Goal: Check status: Check status

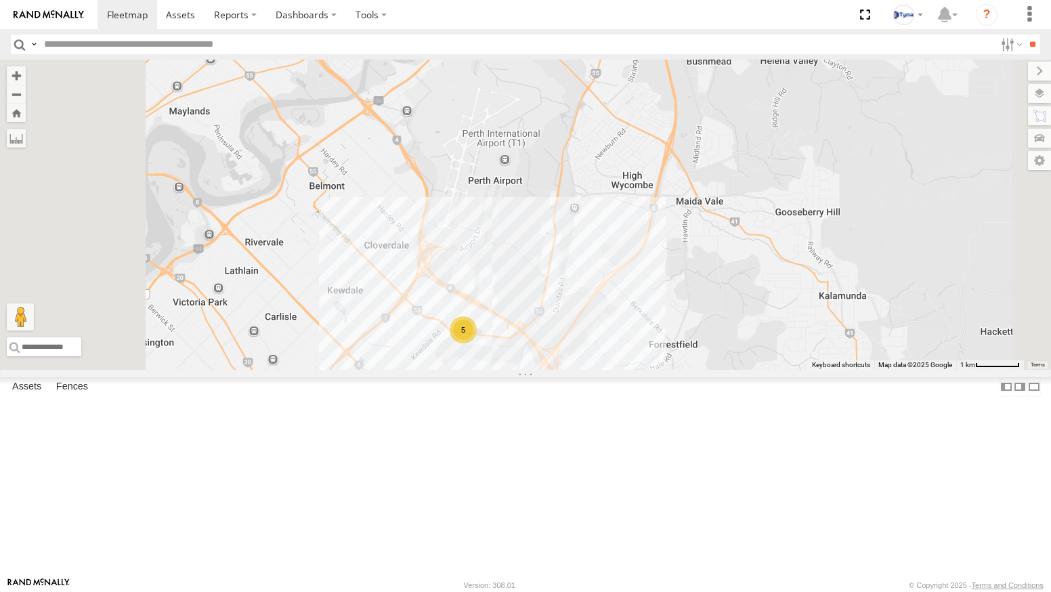
drag, startPoint x: 640, startPoint y: 190, endPoint x: 679, endPoint y: 294, distance: 111.8
click at [679, 294] on div "5" at bounding box center [525, 215] width 1051 height 310
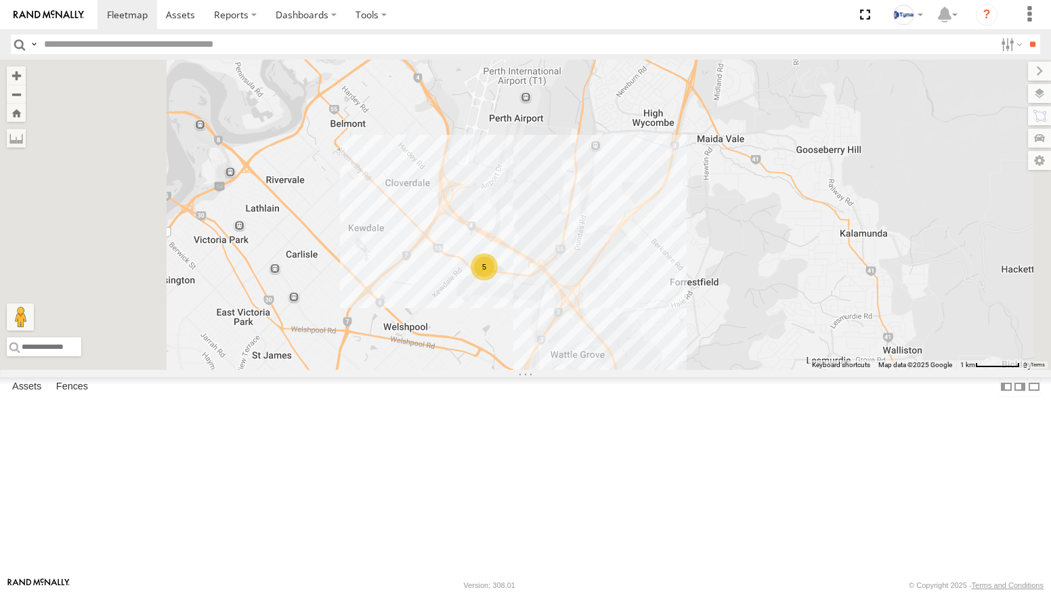
click at [0, 0] on div "All Assets" at bounding box center [0, 0] width 0 height 0
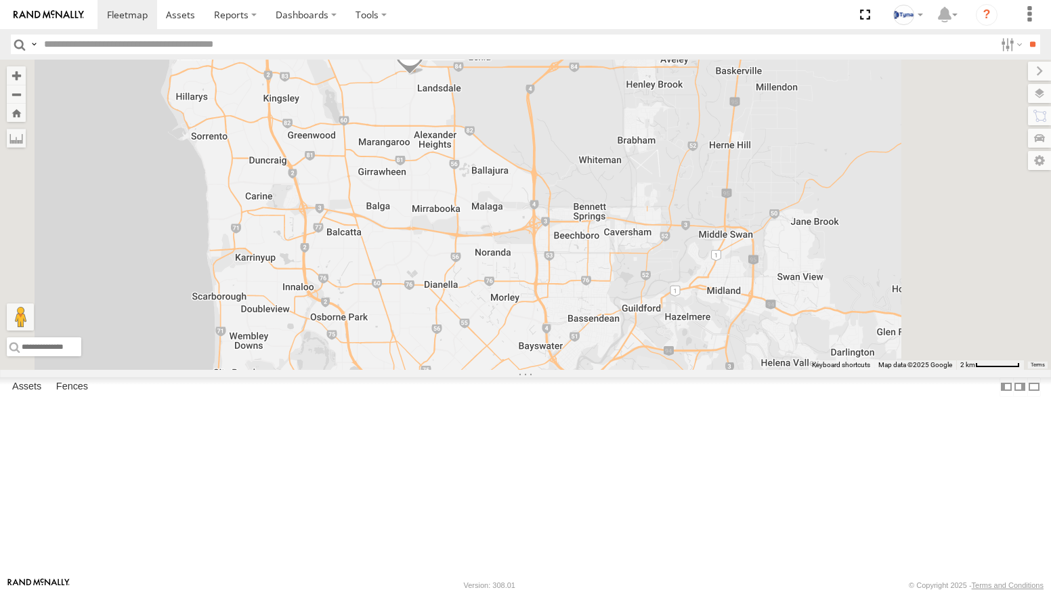
drag, startPoint x: 527, startPoint y: 214, endPoint x: 557, endPoint y: 349, distance: 138.8
click at [557, 349] on div "6 1COY723" at bounding box center [525, 215] width 1051 height 310
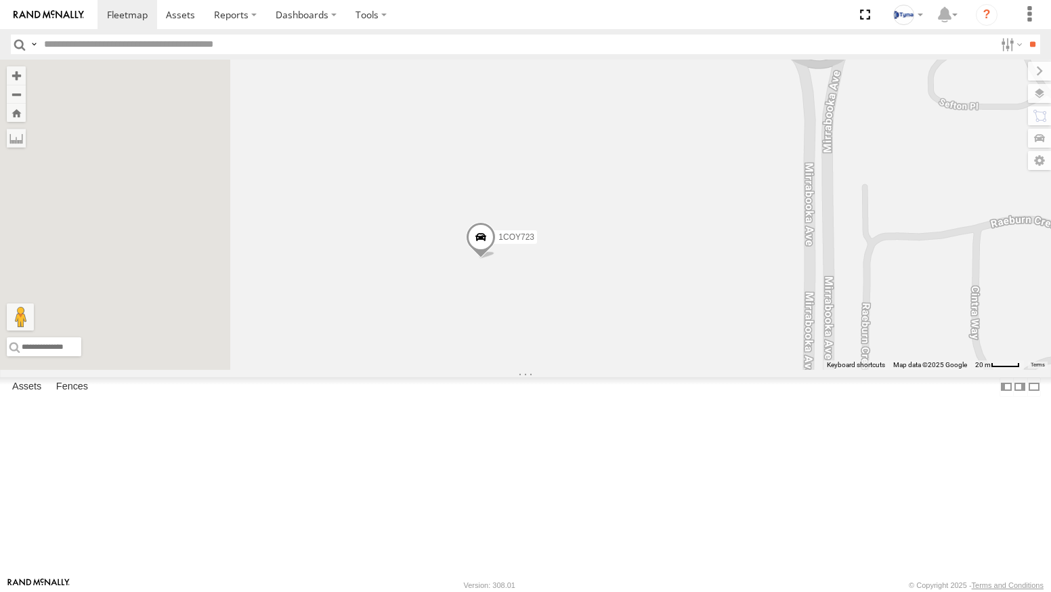
drag, startPoint x: 593, startPoint y: 426, endPoint x: 697, endPoint y: 380, distance: 113.7
click at [696, 370] on div "1COY723" at bounding box center [525, 215] width 1051 height 310
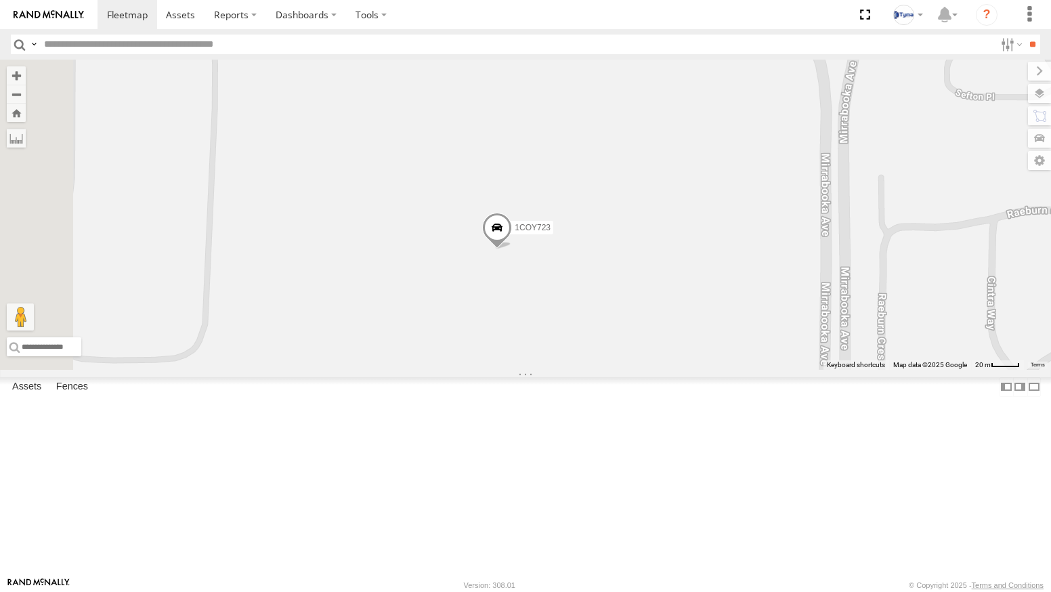
click at [1043, 95] on label at bounding box center [1039, 93] width 23 height 19
click at [0, 0] on span "Basemaps" at bounding box center [0, 0] width 0 height 0
click at [0, 0] on span "Satellite + Roadmap" at bounding box center [0, 0] width 0 height 0
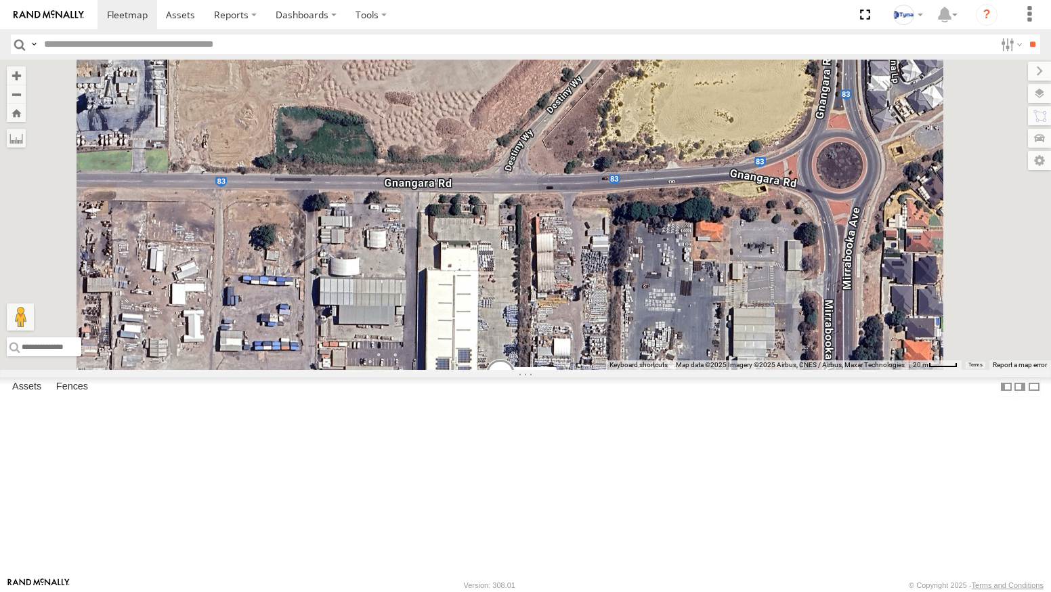
drag, startPoint x: 693, startPoint y: 203, endPoint x: 699, endPoint y: 357, distance: 153.8
click at [697, 353] on div "1COY723" at bounding box center [525, 215] width 1051 height 310
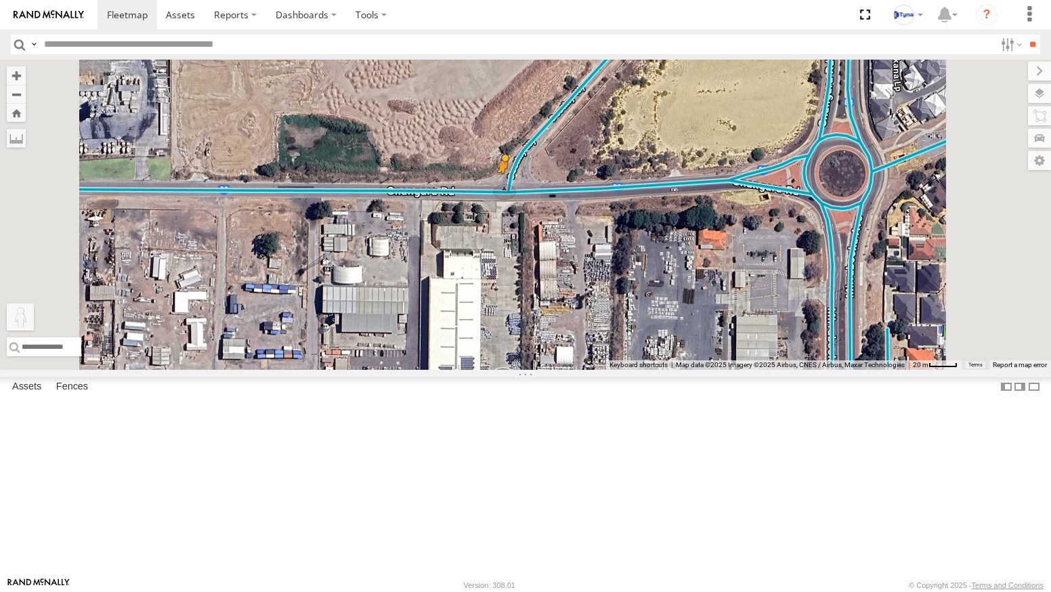
drag, startPoint x: 364, startPoint y: 514, endPoint x: 677, endPoint y: 285, distance: 387.5
click at [677, 285] on div "1COY723 To activate drag with keyboard, press Alt + Enter. Once in keyboard dra…" at bounding box center [525, 215] width 1051 height 310
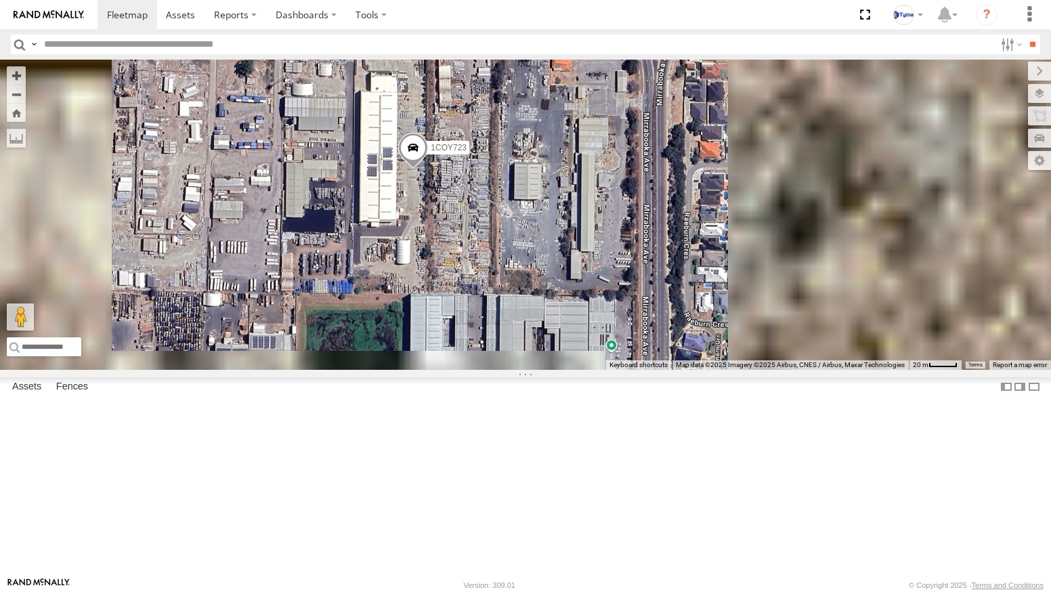
drag, startPoint x: 546, startPoint y: 97, endPoint x: 547, endPoint y: 387, distance: 289.1
click at [547, 370] on div "1COY723" at bounding box center [525, 215] width 1051 height 310
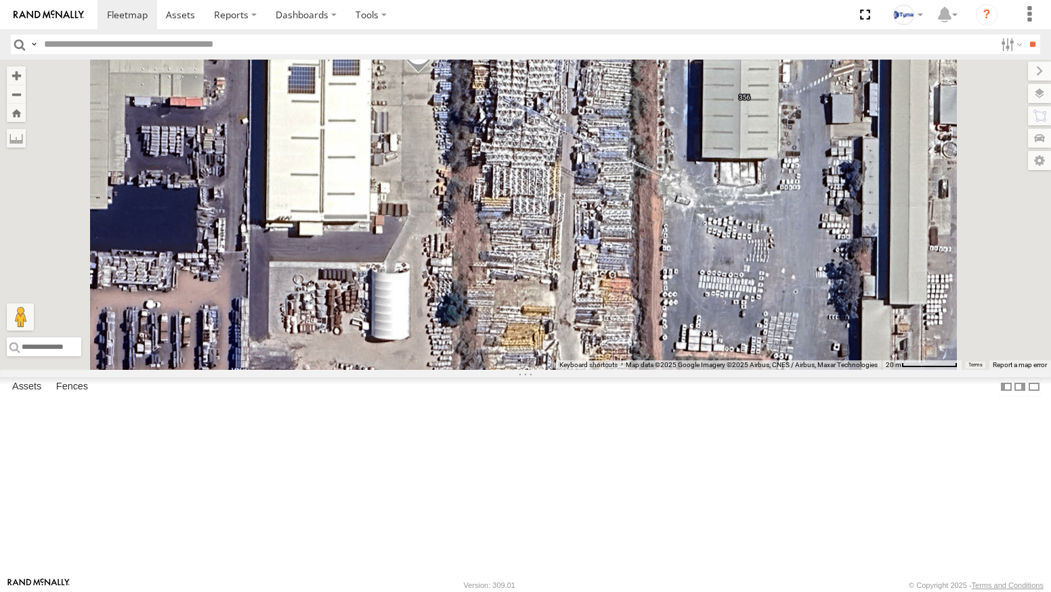
drag, startPoint x: 529, startPoint y: 283, endPoint x: 584, endPoint y: 221, distance: 82.5
click at [584, 221] on div "1COY723" at bounding box center [525, 215] width 1051 height 310
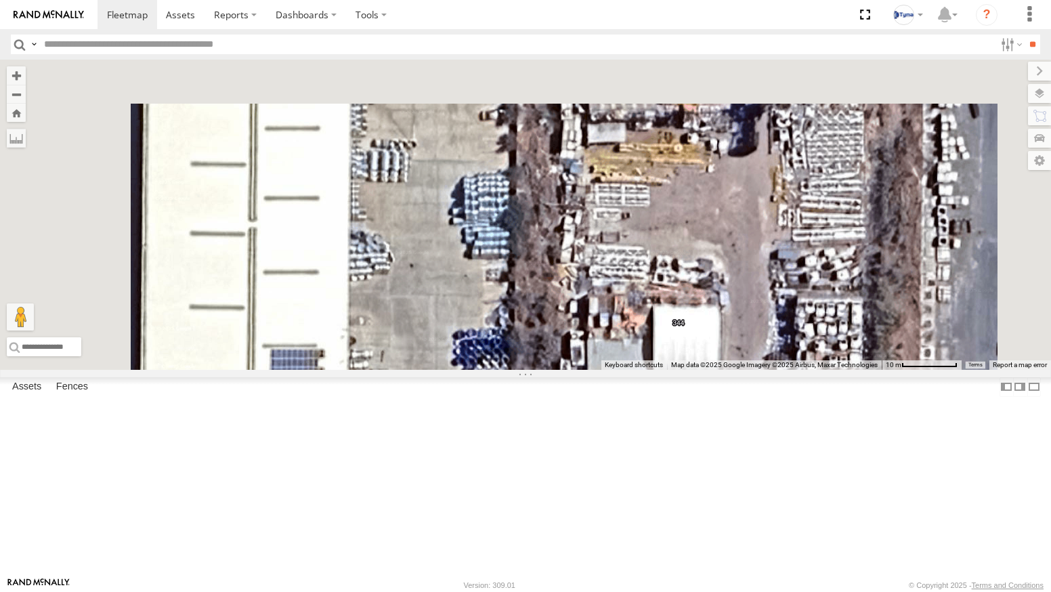
drag, startPoint x: 577, startPoint y: 196, endPoint x: 628, endPoint y: 479, distance: 287.5
click at [628, 370] on div "1COY723" at bounding box center [525, 215] width 1051 height 310
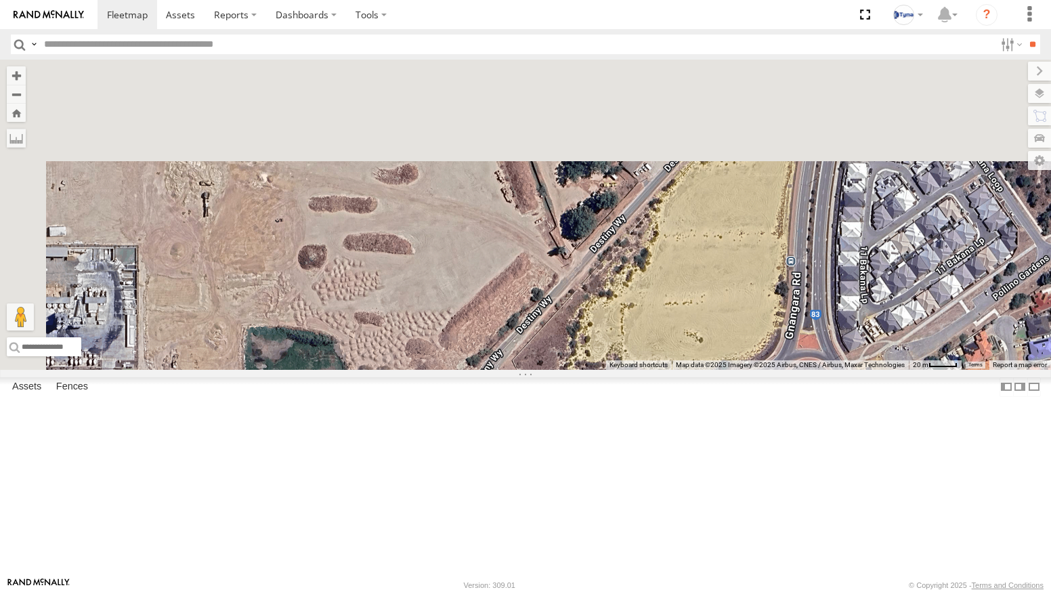
drag, startPoint x: 598, startPoint y: 242, endPoint x: 626, endPoint y: 508, distance: 267.5
click at [626, 370] on div "1COY723" at bounding box center [525, 215] width 1051 height 310
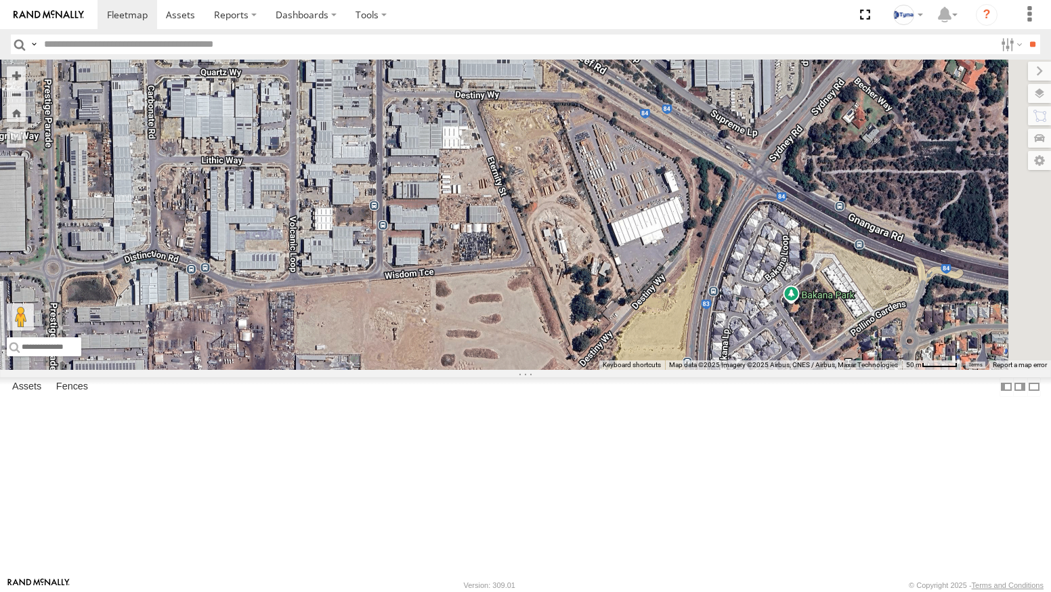
drag, startPoint x: 550, startPoint y: 460, endPoint x: 605, endPoint y: 489, distance: 62.7
click at [605, 370] on div "1COY723" at bounding box center [525, 215] width 1051 height 310
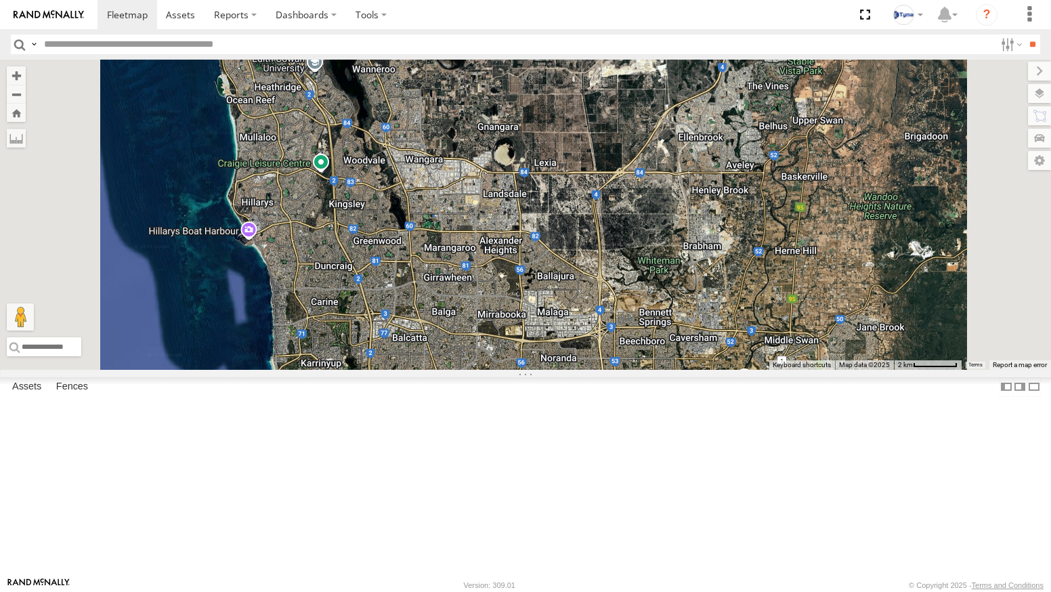
drag, startPoint x: 676, startPoint y: 456, endPoint x: 663, endPoint y: 364, distance: 93.6
click at [663, 364] on div at bounding box center [525, 215] width 1051 height 310
